Goal: Navigation & Orientation: Find specific page/section

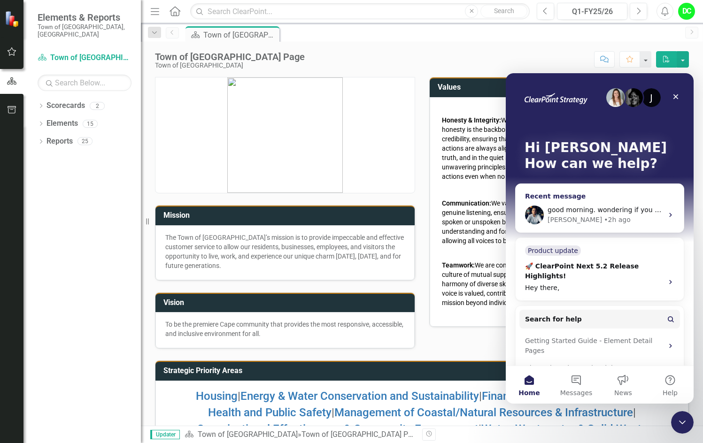
click at [607, 212] on span "good morning. wondering if you would be able to help me finish with these edits…" at bounding box center [693, 210] width 293 height 8
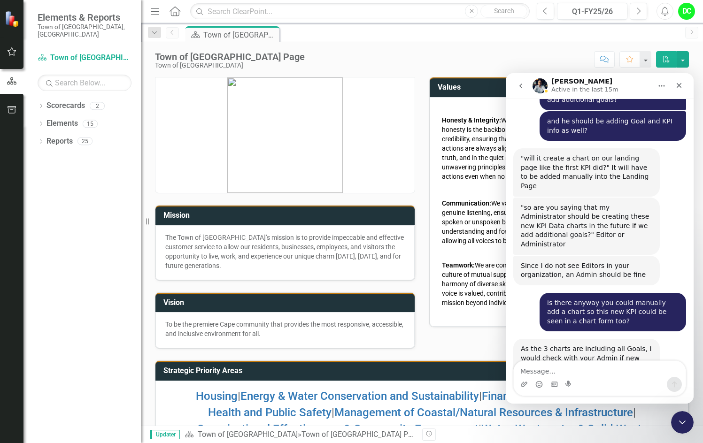
scroll to position [6059, 0]
click at [674, 85] on div "Close" at bounding box center [678, 85] width 17 height 17
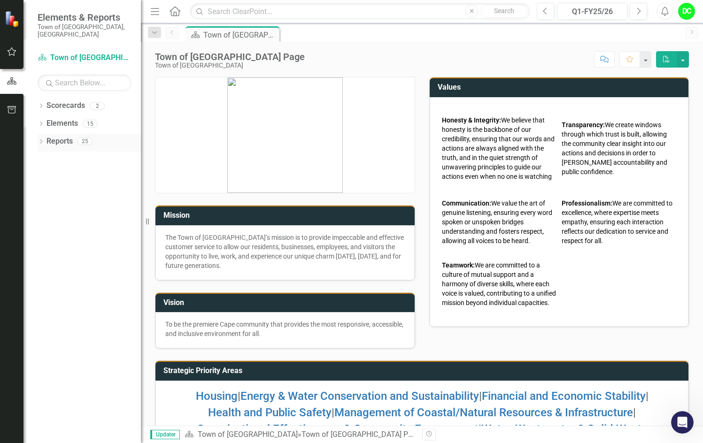
click at [39, 140] on icon "Dropdown" at bounding box center [41, 142] width 7 height 5
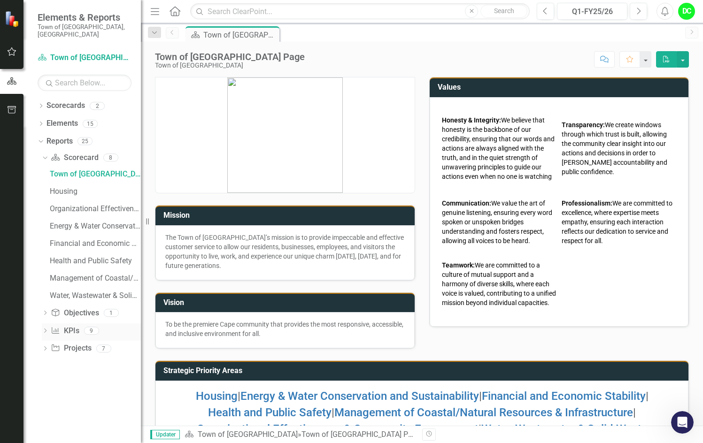
click at [43, 329] on icon "Dropdown" at bounding box center [45, 331] width 7 height 5
click at [87, 310] on div "Housing KPIs" at bounding box center [95, 314] width 91 height 8
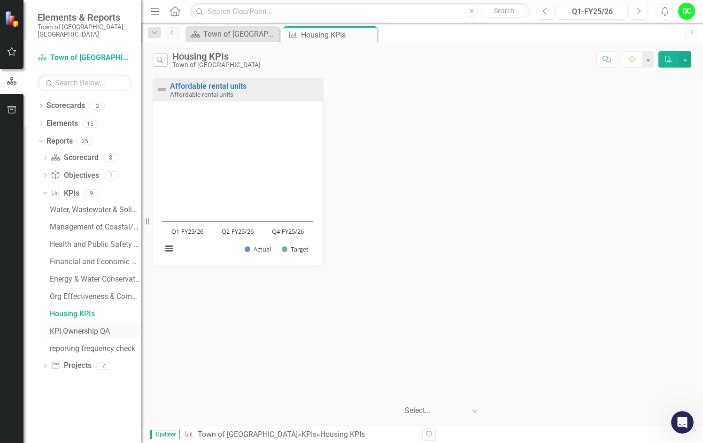
click at [81, 327] on div "KPI Ownership QA" at bounding box center [95, 331] width 91 height 8
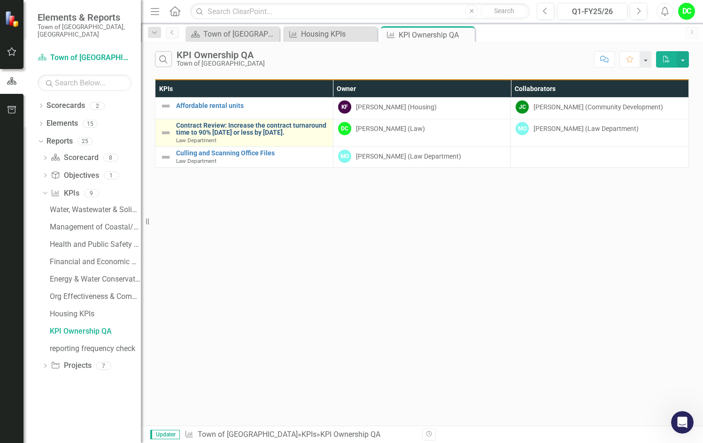
click at [219, 134] on link "Contract Review: Increase the contract turnaround time to 90% [DATE] or less by…" at bounding box center [252, 129] width 152 height 15
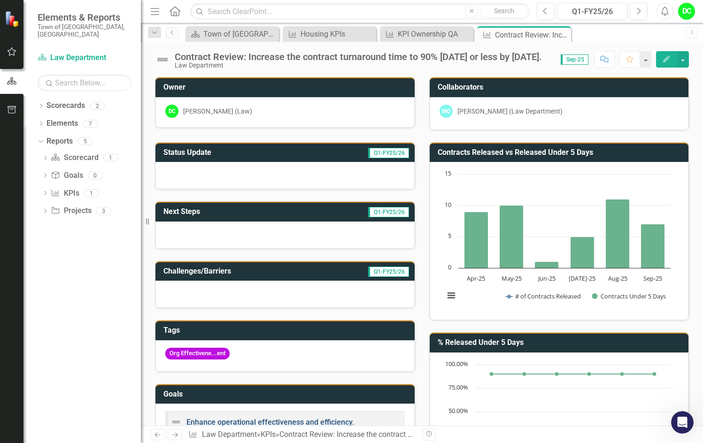
click at [303, 422] on link "Enhance operational effectiveness and efficiency." at bounding box center [270, 422] width 168 height 9
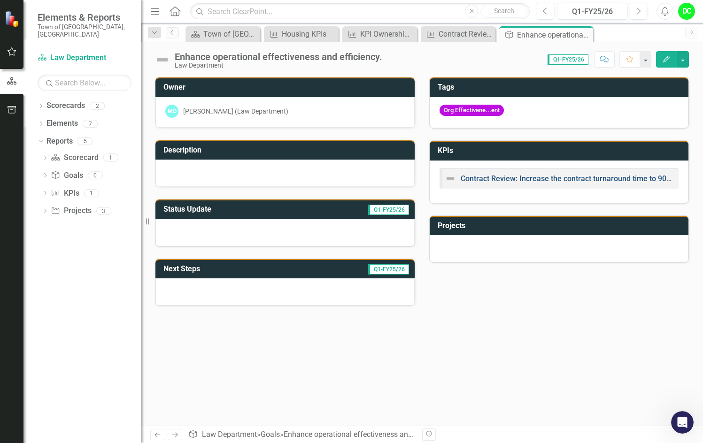
click at [549, 176] on link "Contract Review: Increase the contract turnaround time to 90% [DATE] or less by…" at bounding box center [607, 178] width 295 height 9
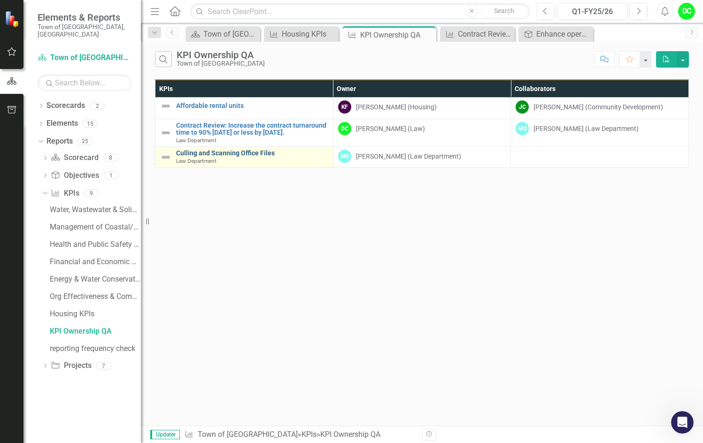
click at [248, 157] on link "Culling and Scanning Office Files" at bounding box center [252, 153] width 152 height 7
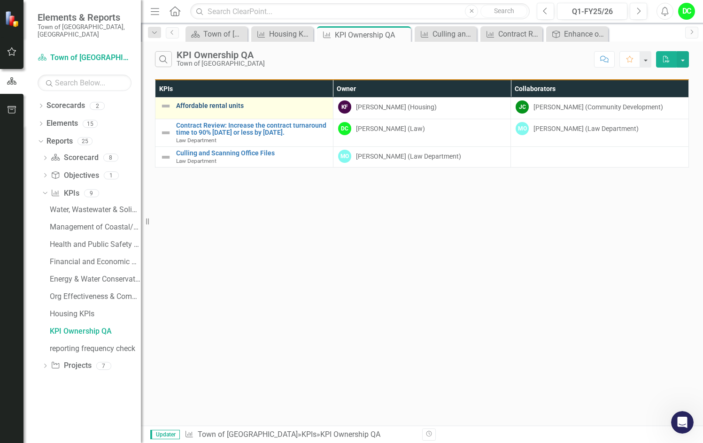
click at [226, 107] on link "Affordable rental units" at bounding box center [252, 105] width 152 height 7
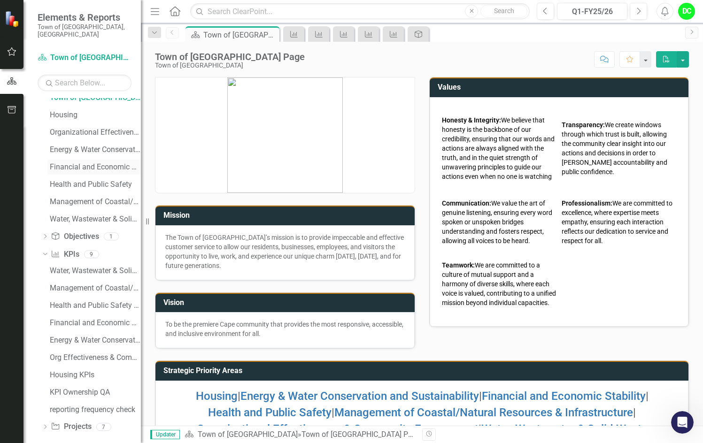
scroll to position [77, 0]
click at [102, 388] on div "KPI Ownership QA" at bounding box center [95, 392] width 91 height 8
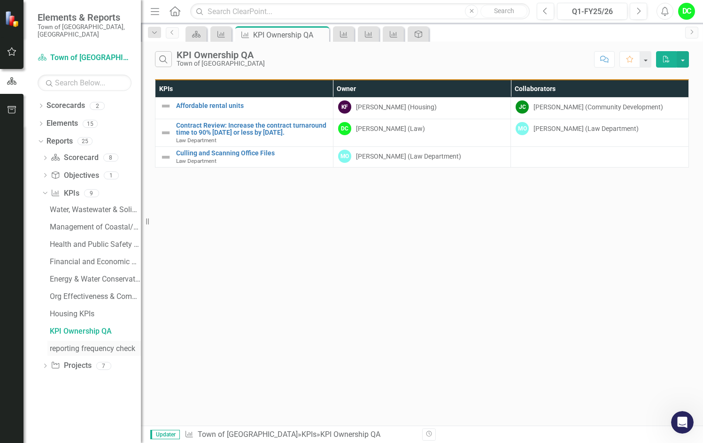
click at [80, 344] on div "reporting frequency check" at bounding box center [95, 348] width 91 height 8
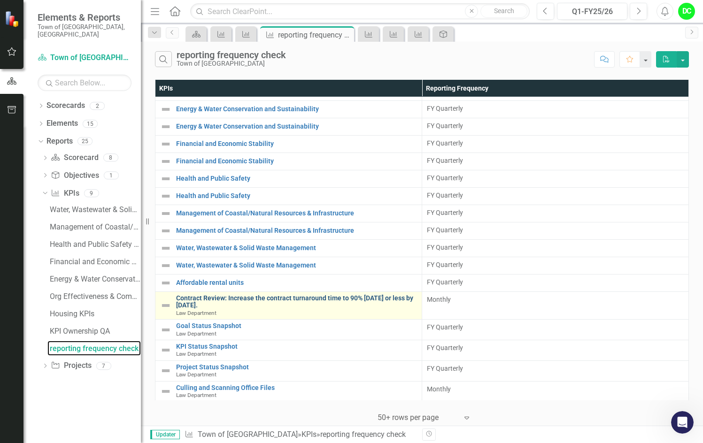
scroll to position [75, 0]
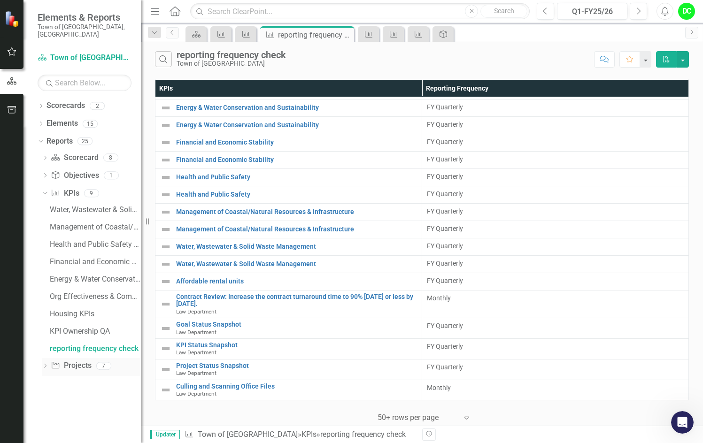
click at [44, 364] on icon "Dropdown" at bounding box center [45, 366] width 7 height 5
